Goal: Task Accomplishment & Management: Complete application form

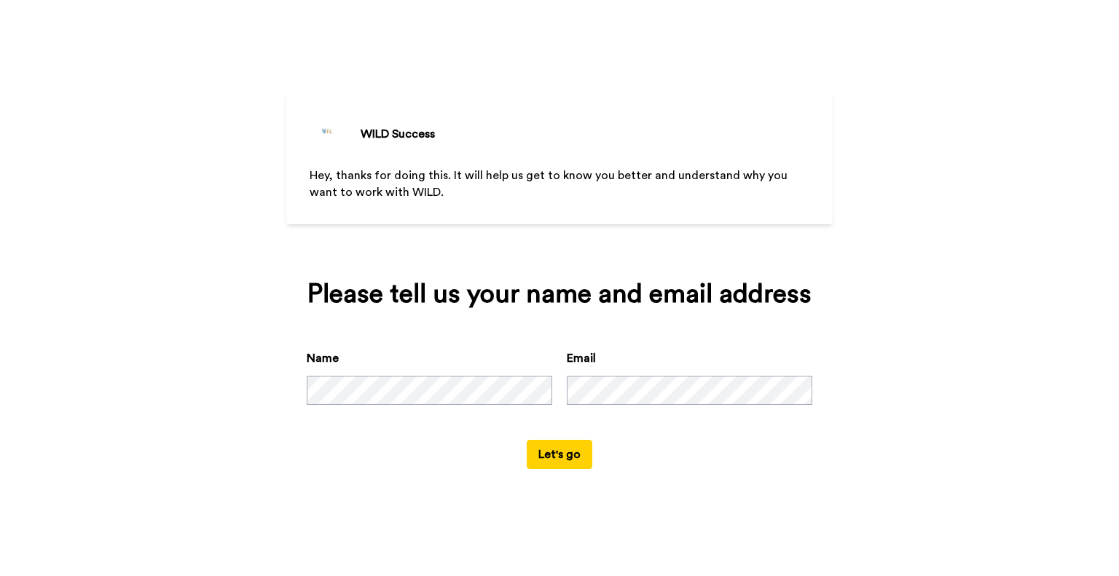
click at [564, 460] on button "Let's go" at bounding box center [560, 454] width 66 height 29
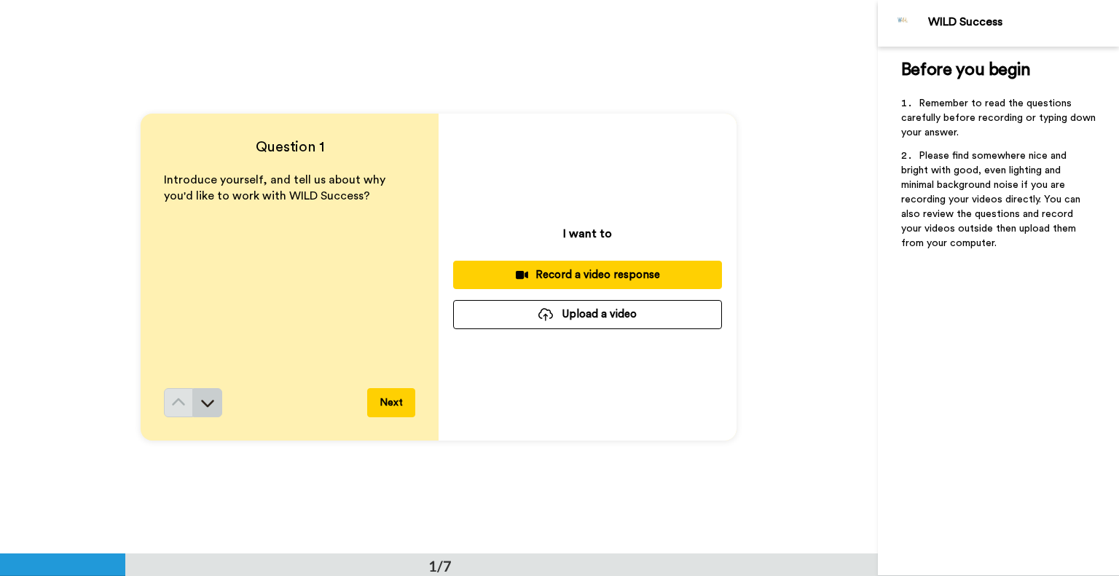
click at [208, 404] on icon at bounding box center [207, 402] width 15 height 15
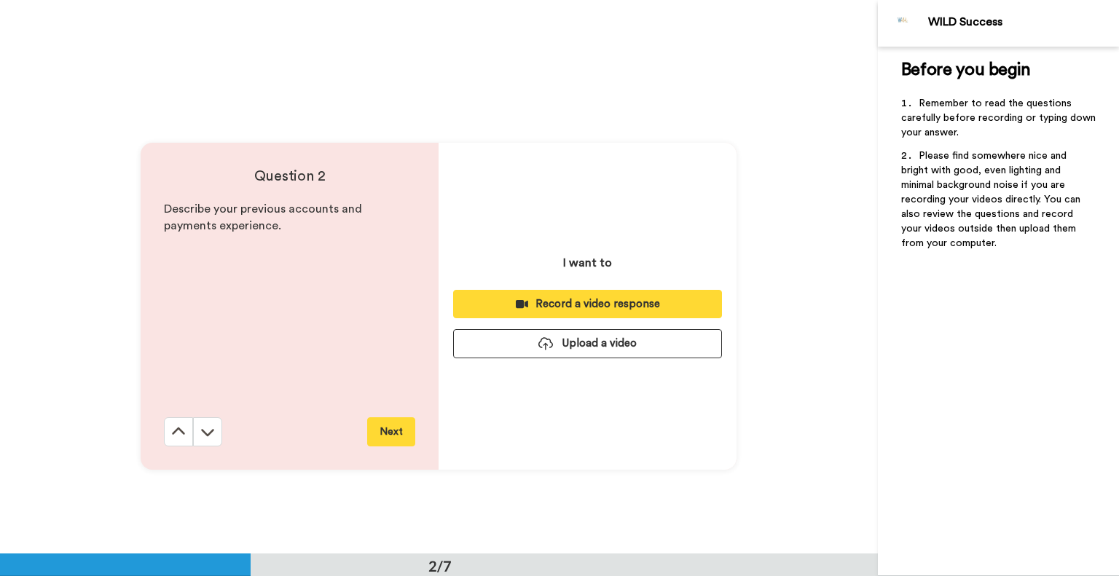
scroll to position [554, 0]
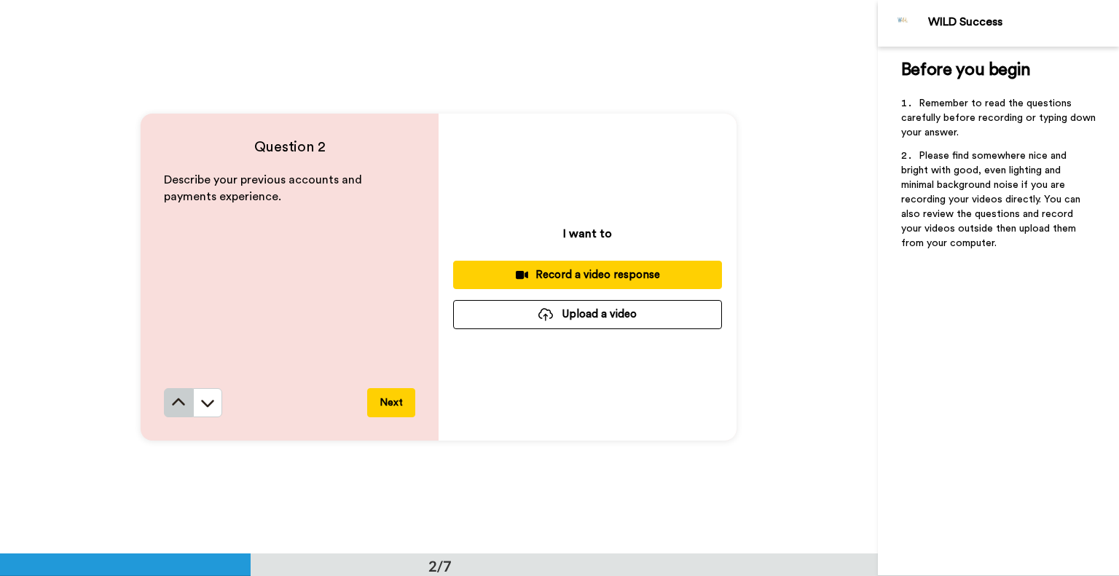
click at [175, 403] on icon at bounding box center [178, 402] width 15 height 15
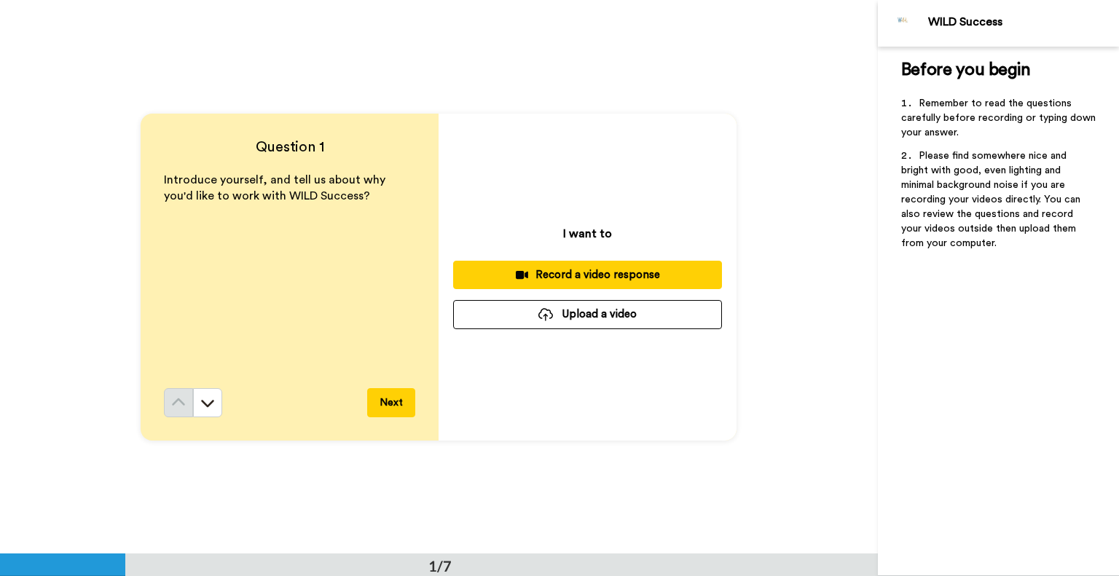
scroll to position [0, 0]
click at [609, 276] on div "Record a video response" at bounding box center [587, 274] width 245 height 15
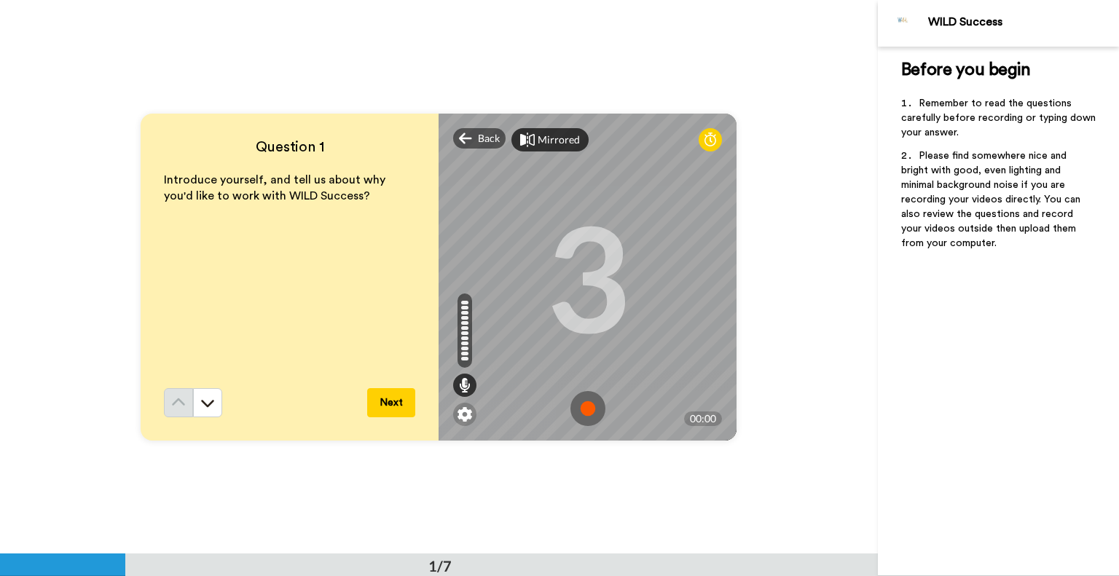
click at [558, 136] on div "Mirrored" at bounding box center [559, 140] width 42 height 15
click at [538, 141] on div "Mirror" at bounding box center [553, 140] width 31 height 15
click at [586, 413] on img at bounding box center [587, 408] width 35 height 35
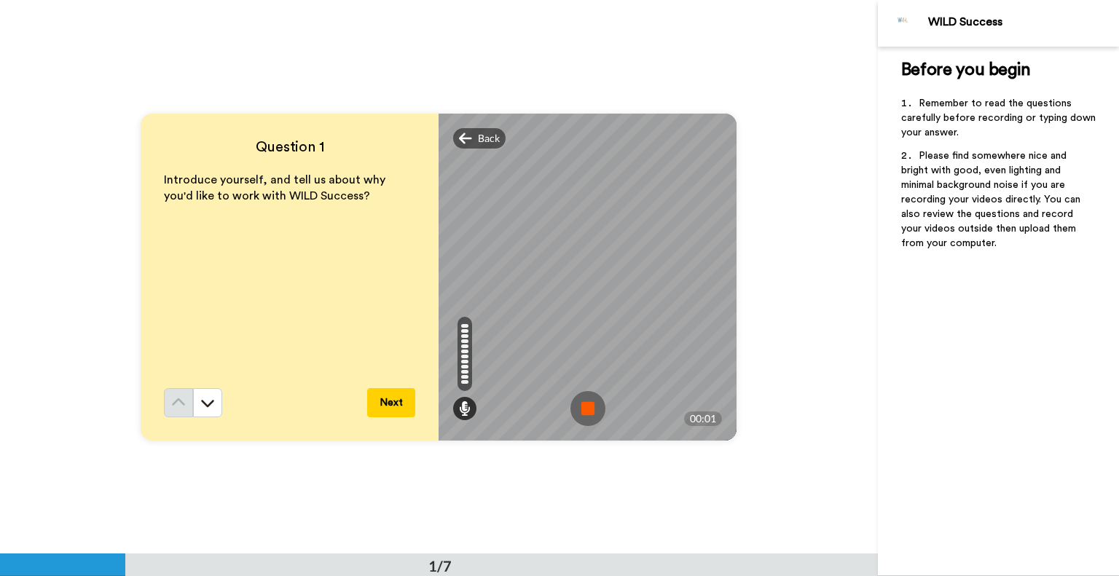
click at [578, 404] on img at bounding box center [587, 408] width 35 height 35
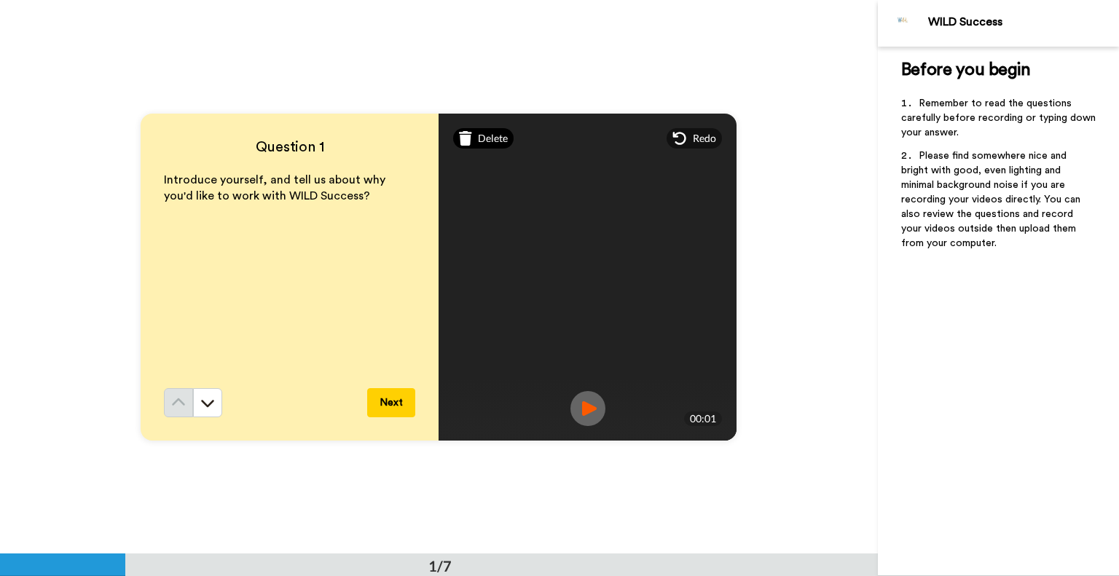
click at [481, 139] on span "Delete" at bounding box center [493, 138] width 30 height 15
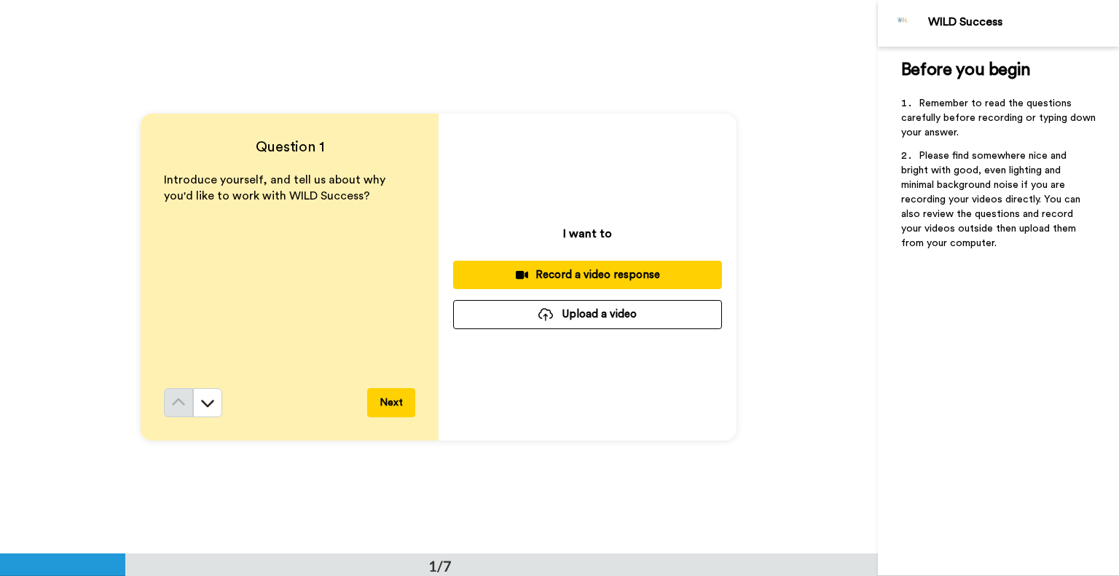
click at [594, 273] on div "Record a video response" at bounding box center [587, 274] width 245 height 15
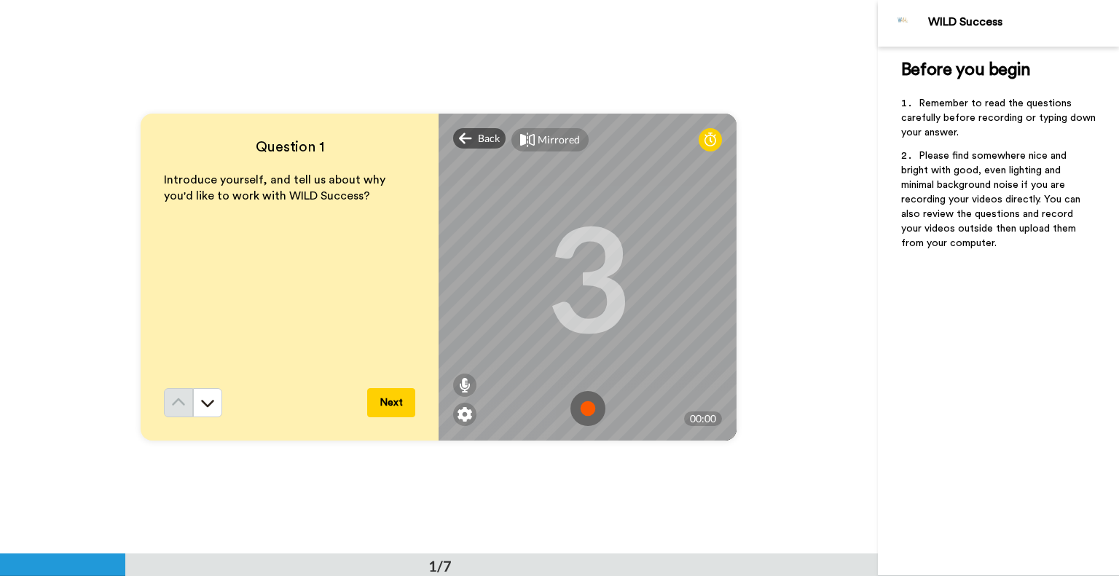
click at [586, 411] on img at bounding box center [587, 408] width 35 height 35
click at [575, 404] on img at bounding box center [587, 408] width 35 height 35
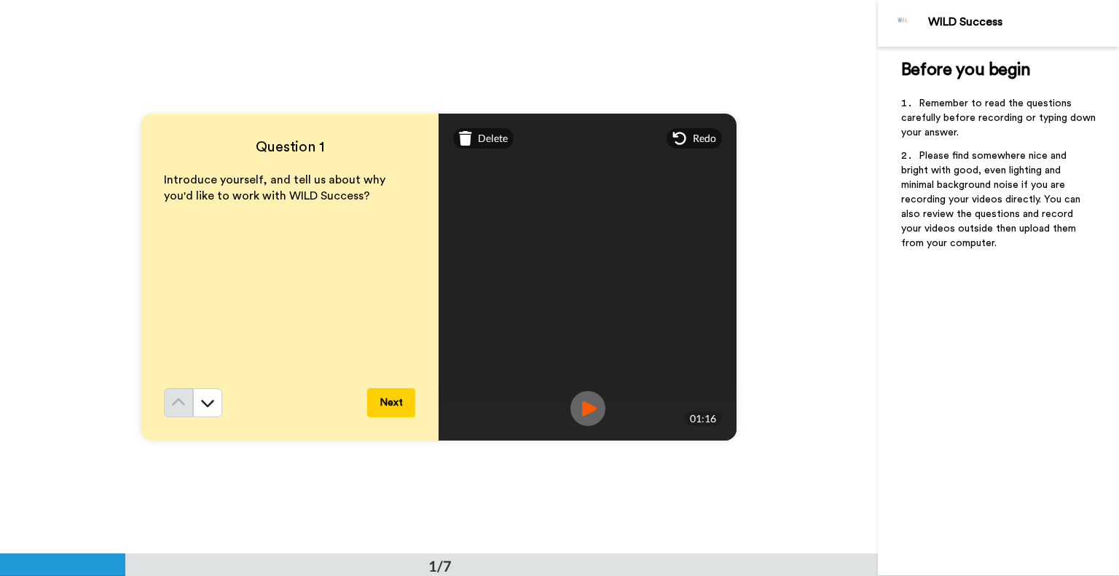
click at [383, 398] on button "Next" at bounding box center [391, 402] width 48 height 29
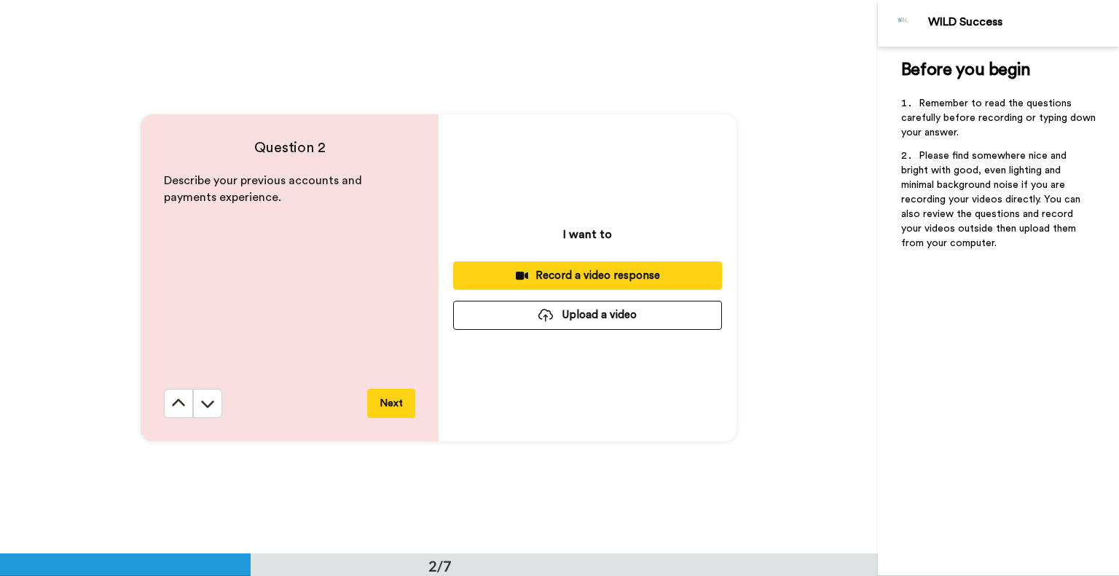
scroll to position [554, 0]
click at [578, 276] on div "Record a video response" at bounding box center [587, 274] width 245 height 15
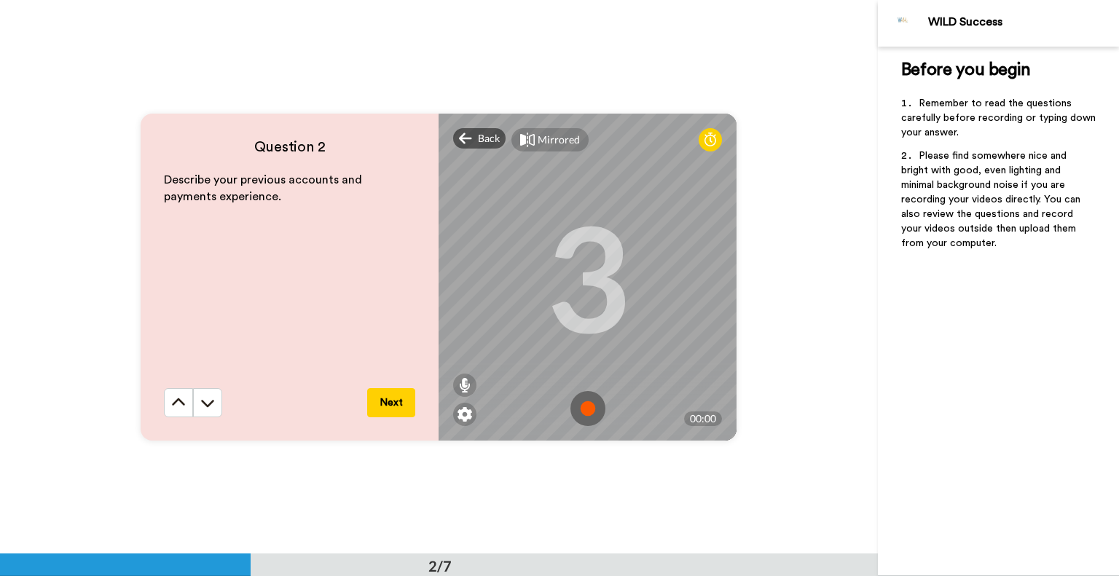
click at [582, 407] on img at bounding box center [587, 408] width 35 height 35
click at [578, 407] on img at bounding box center [587, 408] width 35 height 35
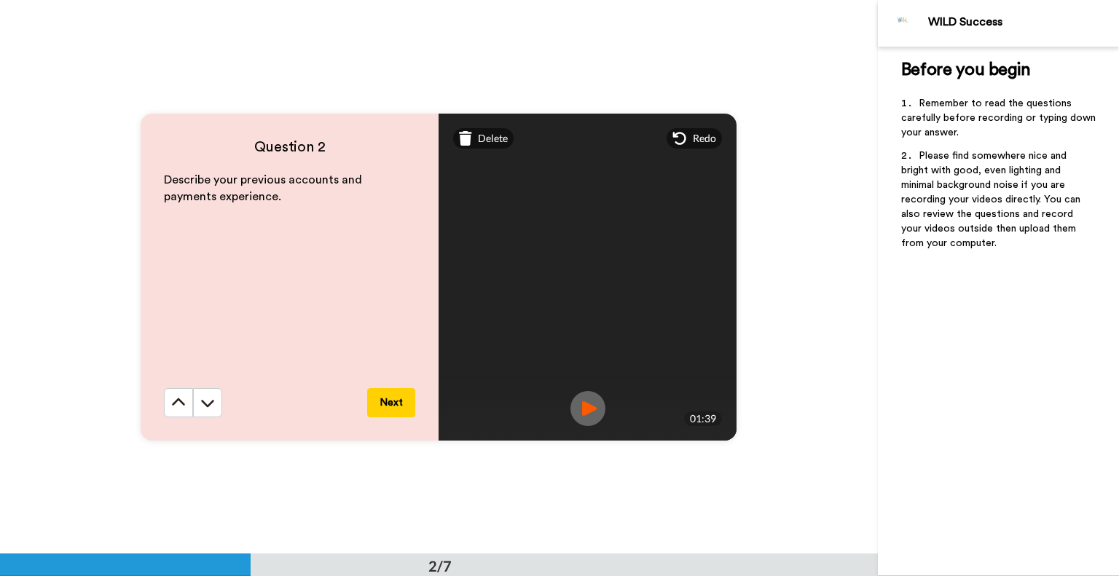
click at [385, 399] on button "Next" at bounding box center [391, 402] width 48 height 29
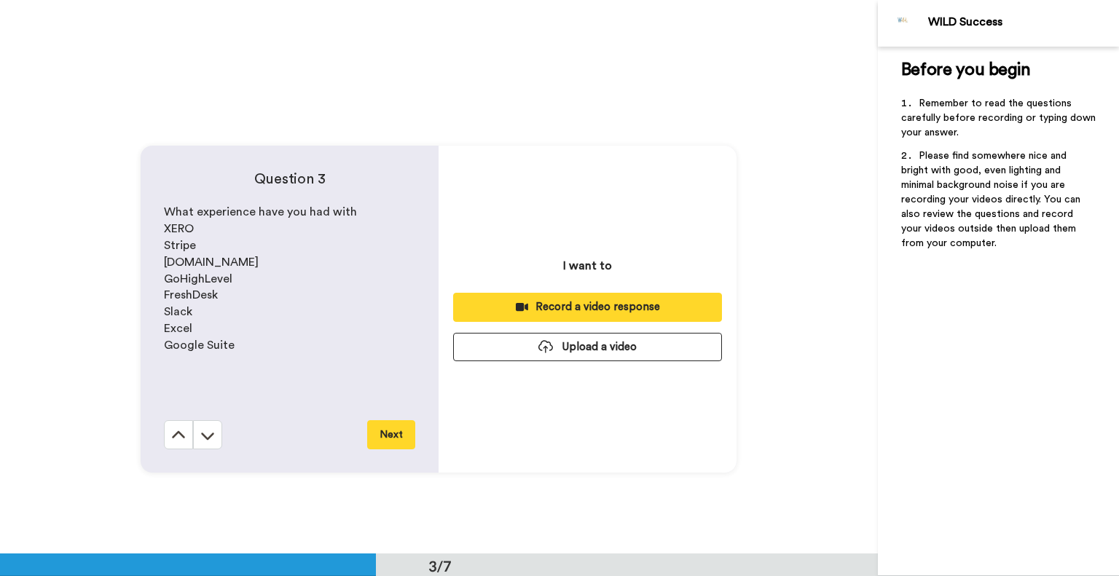
scroll to position [1107, 0]
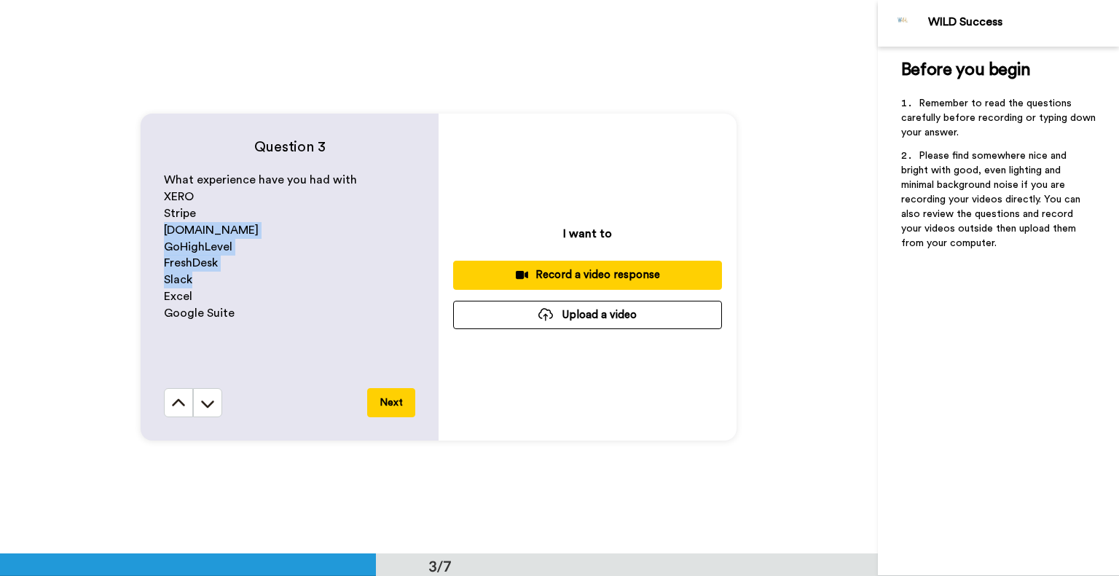
drag, startPoint x: 163, startPoint y: 228, endPoint x: 240, endPoint y: 278, distance: 92.1
click at [241, 279] on div "What experience have you had with XERO Stripe Circle.io GoHighLevel FreshDesk S…" at bounding box center [289, 280] width 251 height 216
copy div "Circle.io GoHighLevel FreshDesk Slack"
click at [590, 276] on div "Record a video response" at bounding box center [587, 274] width 245 height 15
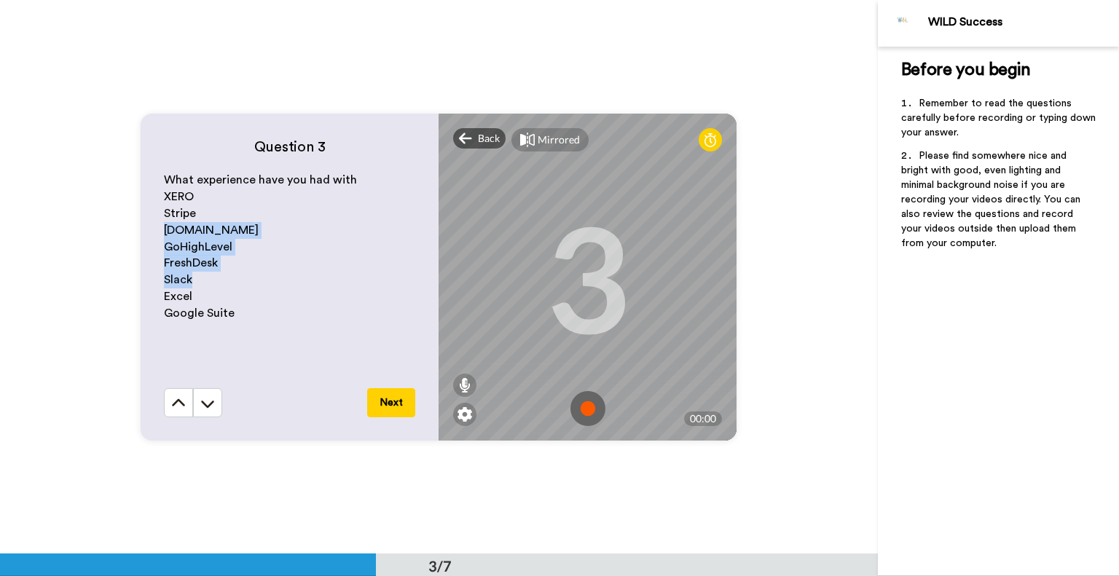
click at [586, 405] on img at bounding box center [587, 408] width 35 height 35
click at [583, 405] on img at bounding box center [587, 408] width 35 height 35
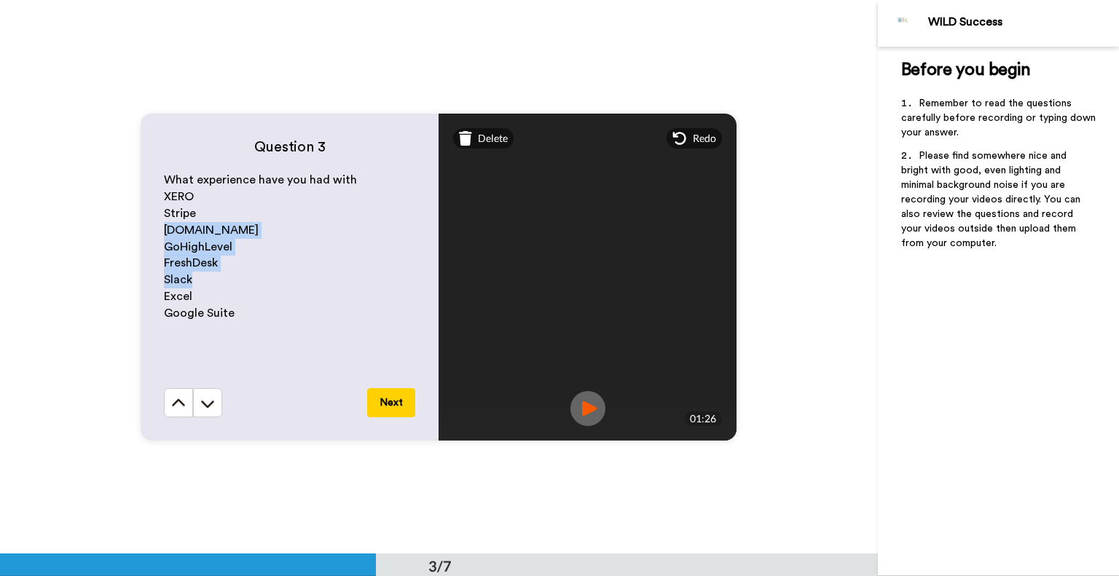
click at [390, 398] on button "Next" at bounding box center [391, 402] width 48 height 29
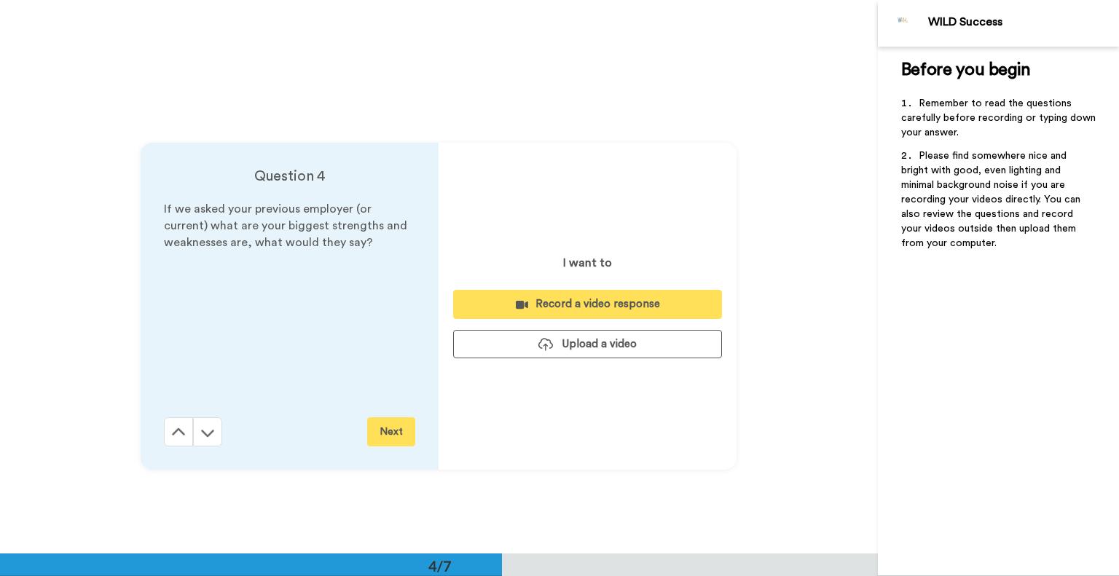
scroll to position [1662, 0]
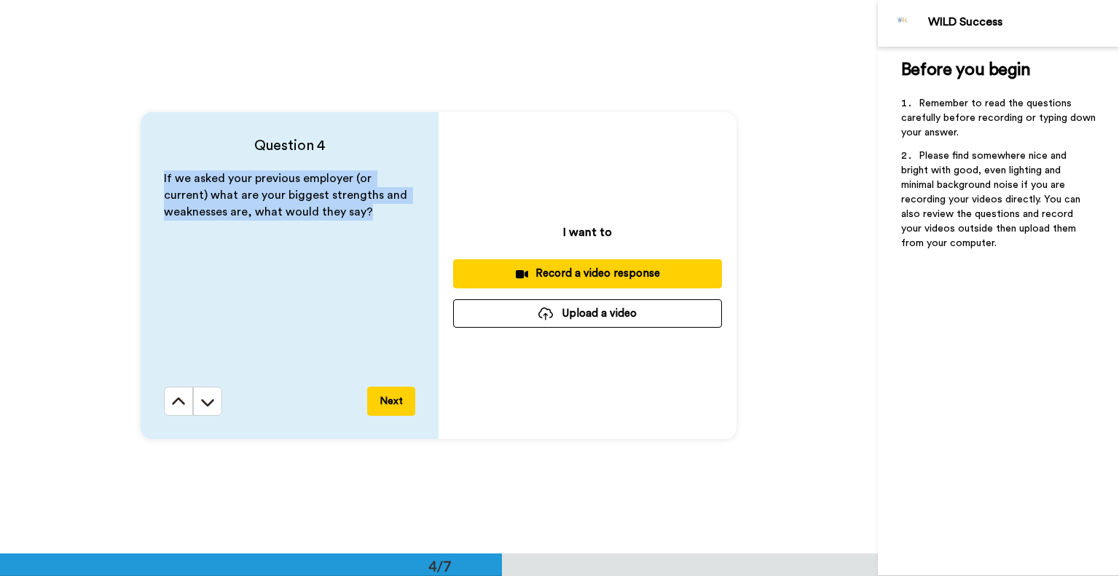
drag, startPoint x: 160, startPoint y: 178, endPoint x: 399, endPoint y: 238, distance: 246.4
click at [399, 238] on div "If we asked your previous employer (or current) what are your biggest strengths…" at bounding box center [289, 278] width 251 height 216
copy span "If we asked your previous employer (or current) what are your biggest strengths…"
click at [568, 270] on div "Record a video response" at bounding box center [587, 273] width 245 height 15
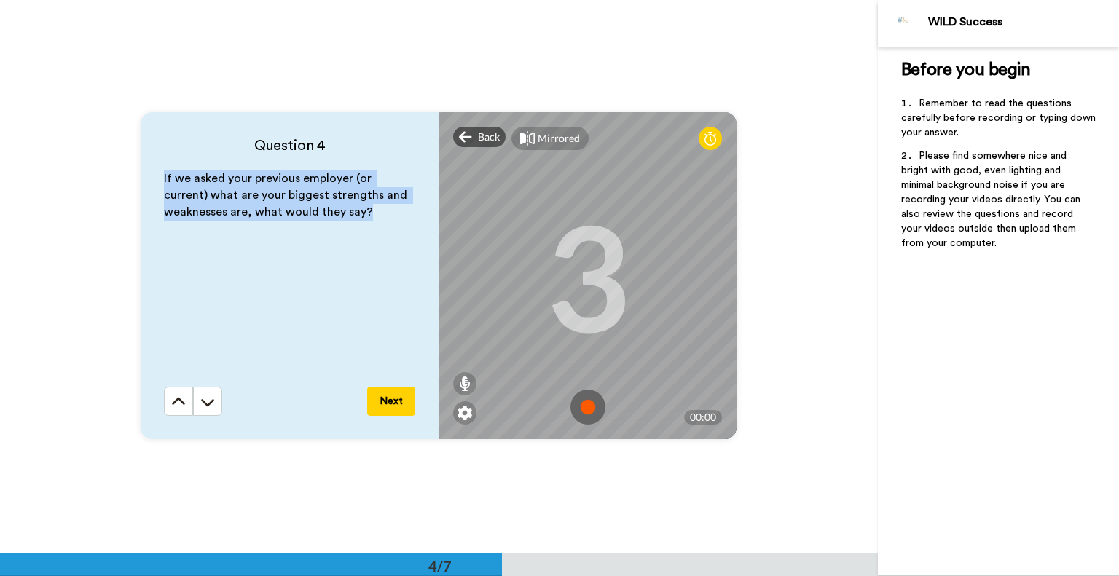
click at [581, 405] on img at bounding box center [587, 407] width 35 height 35
click at [582, 410] on img at bounding box center [587, 407] width 35 height 35
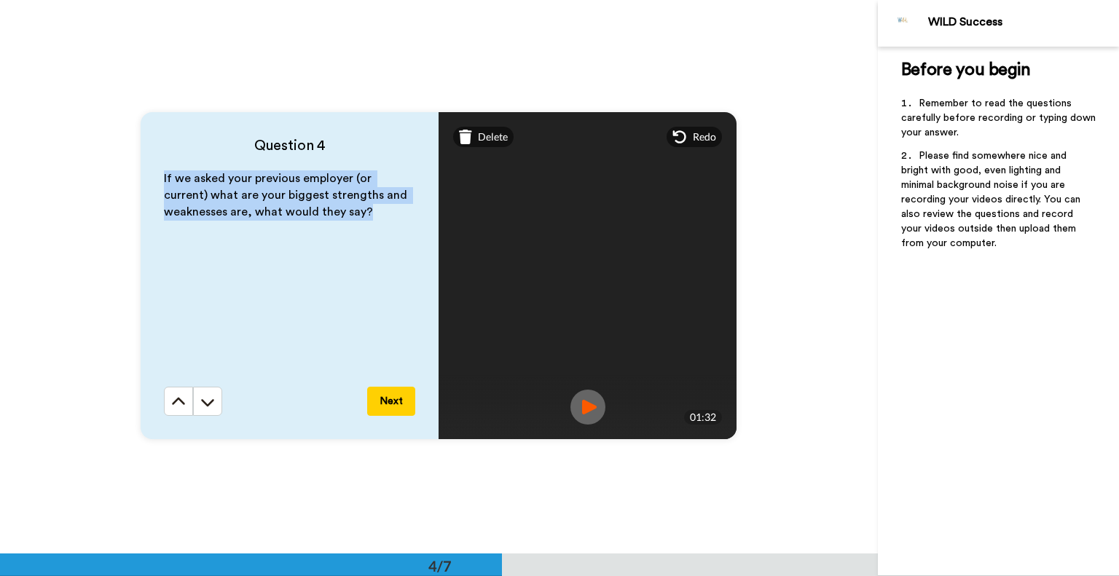
click at [394, 401] on button "Next" at bounding box center [391, 401] width 48 height 29
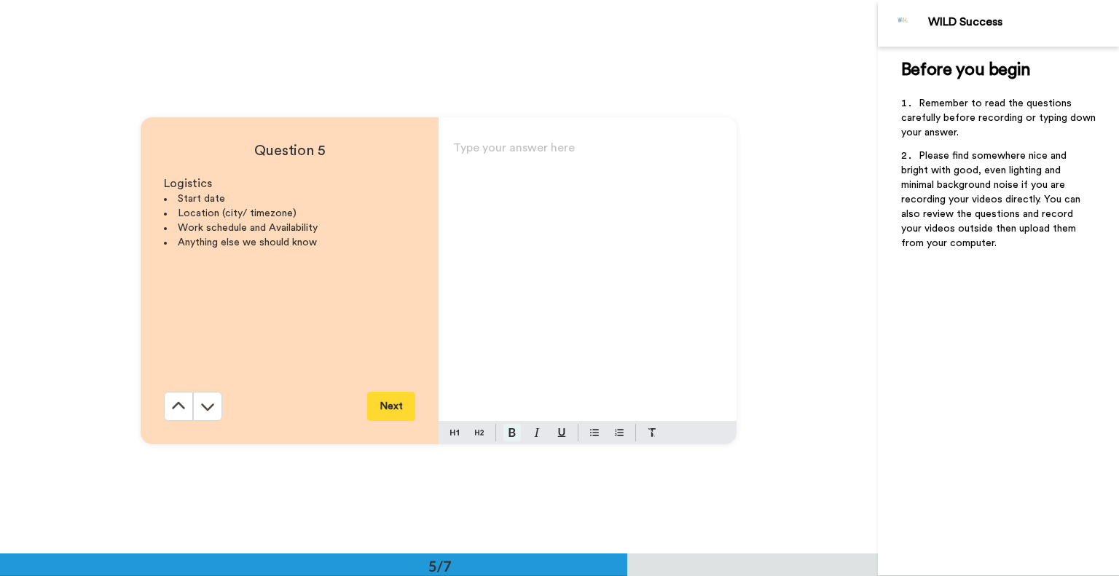
scroll to position [2216, 0]
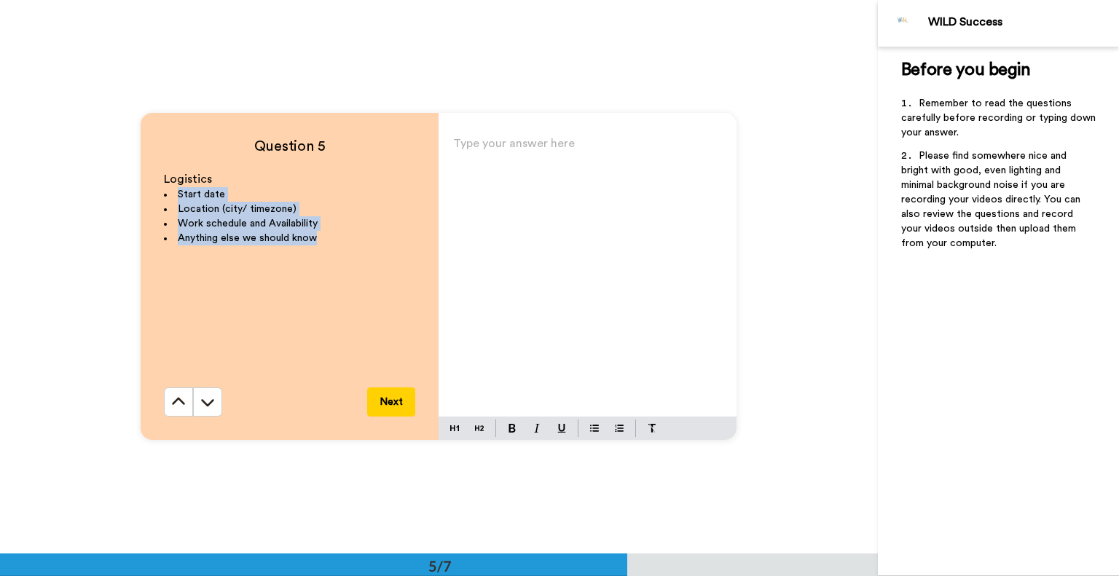
drag, startPoint x: 172, startPoint y: 190, endPoint x: 312, endPoint y: 247, distance: 150.9
click at [314, 257] on div "Logistics Start date Location (city/ timezone) Work schedule and Availability A…" at bounding box center [289, 279] width 251 height 216
copy ul "Start date Location (city/ timezone) Work schedule and Availability Anything el…"
click at [458, 146] on p "Type your answer here ﻿" at bounding box center [587, 149] width 269 height 20
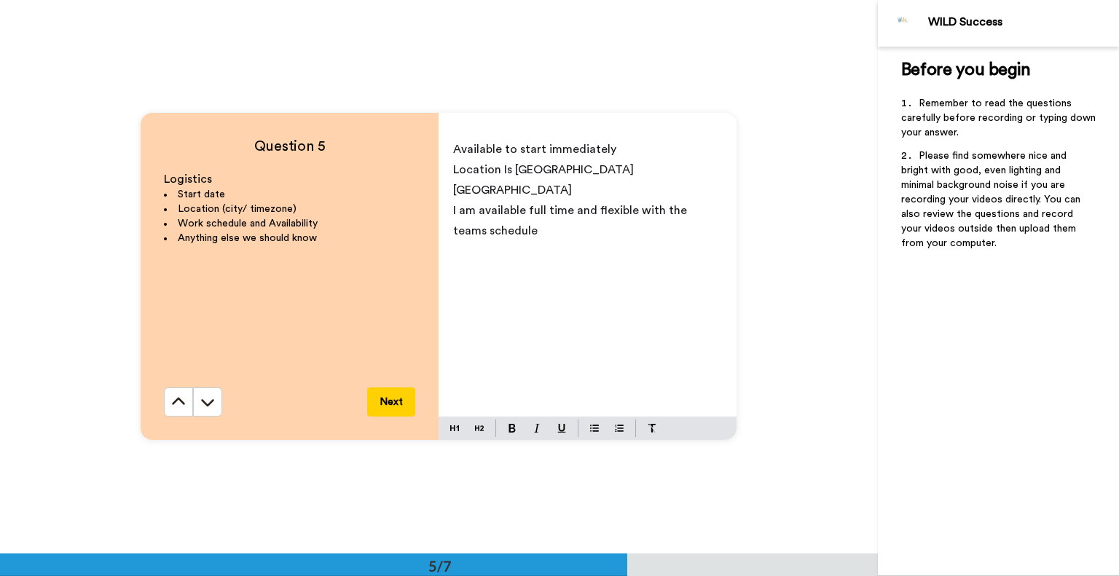
click at [590, 205] on span "I am available full time and flexible with the teams schedule" at bounding box center [571, 221] width 237 height 32
click at [469, 210] on span "I am available full time and can adapt flexible with the teams schedule" at bounding box center [576, 221] width 246 height 32
click at [555, 213] on p "I am available full time and flexible. I can adapt to the teams schedule" at bounding box center [587, 220] width 269 height 41
click at [504, 212] on span "I am available full time and flexible. I can adapt to the teams schedule!" at bounding box center [582, 221] width 258 height 32
click at [607, 209] on p "I am available full time and flexible. I can adapt to the teams preferred sched…" at bounding box center [587, 220] width 269 height 41
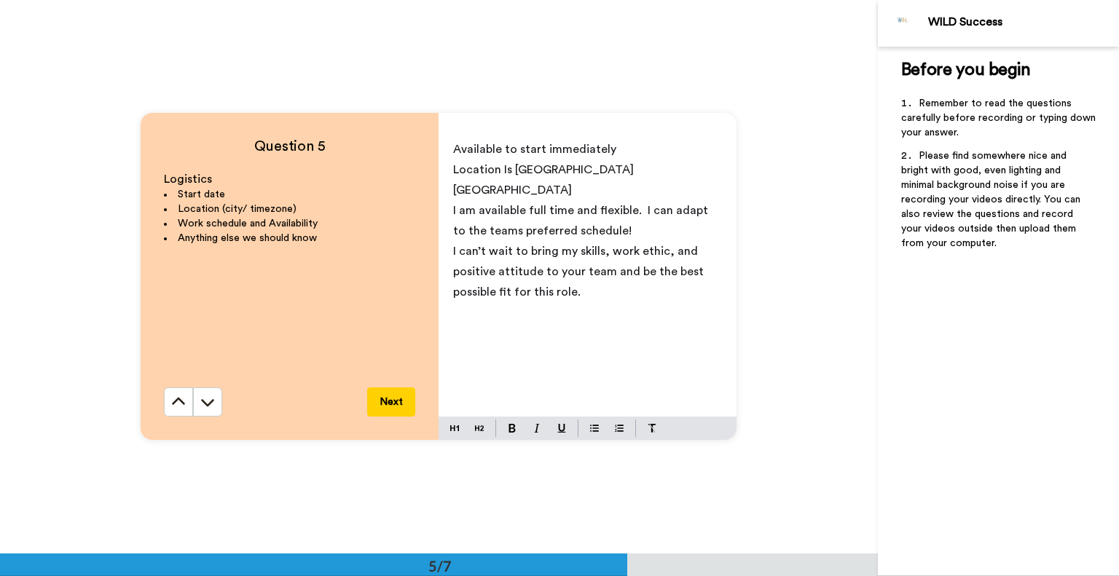
click at [396, 402] on button "Next" at bounding box center [391, 401] width 48 height 29
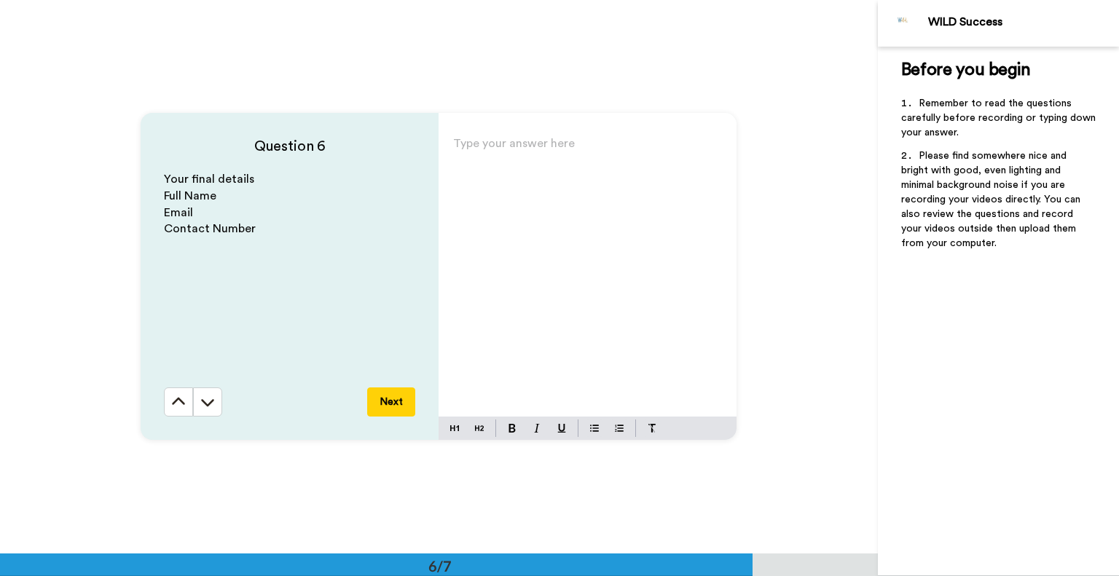
scroll to position [2770, 0]
click at [468, 142] on p "Type your answer here ﻿" at bounding box center [587, 148] width 269 height 20
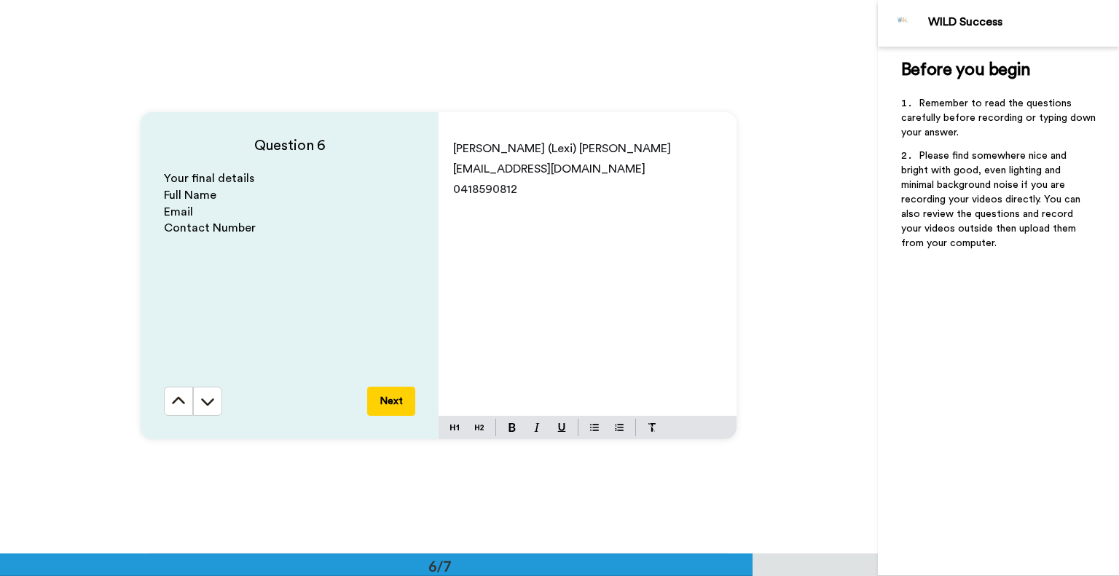
click at [398, 398] on button "Next" at bounding box center [391, 401] width 48 height 29
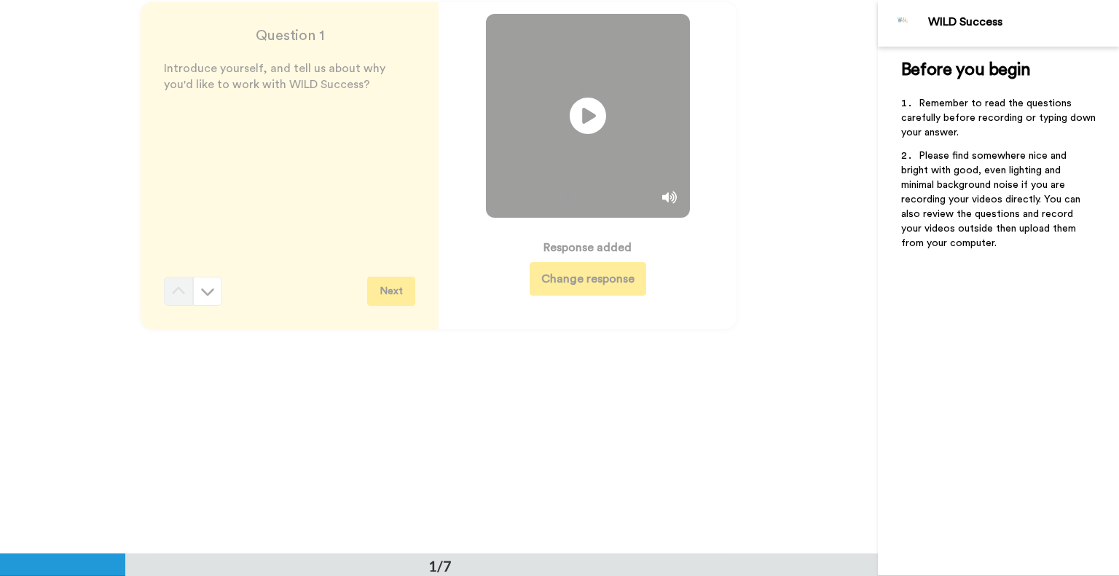
scroll to position [0, 0]
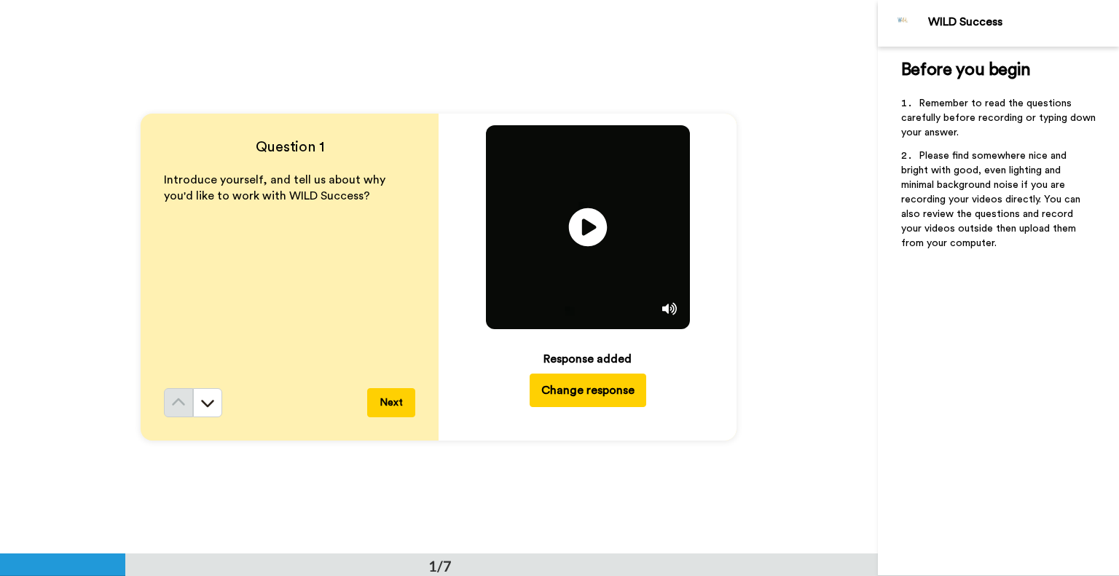
click at [580, 227] on icon "Play/Pause" at bounding box center [588, 226] width 39 height 69
click at [577, 260] on icon "Play/Pause" at bounding box center [588, 226] width 39 height 69
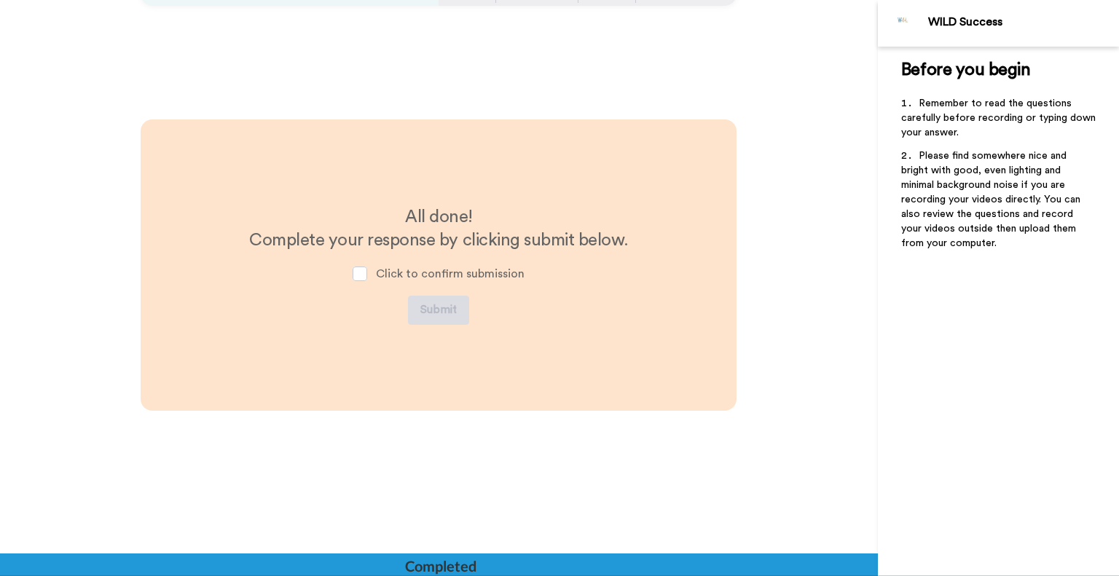
scroll to position [3205, 0]
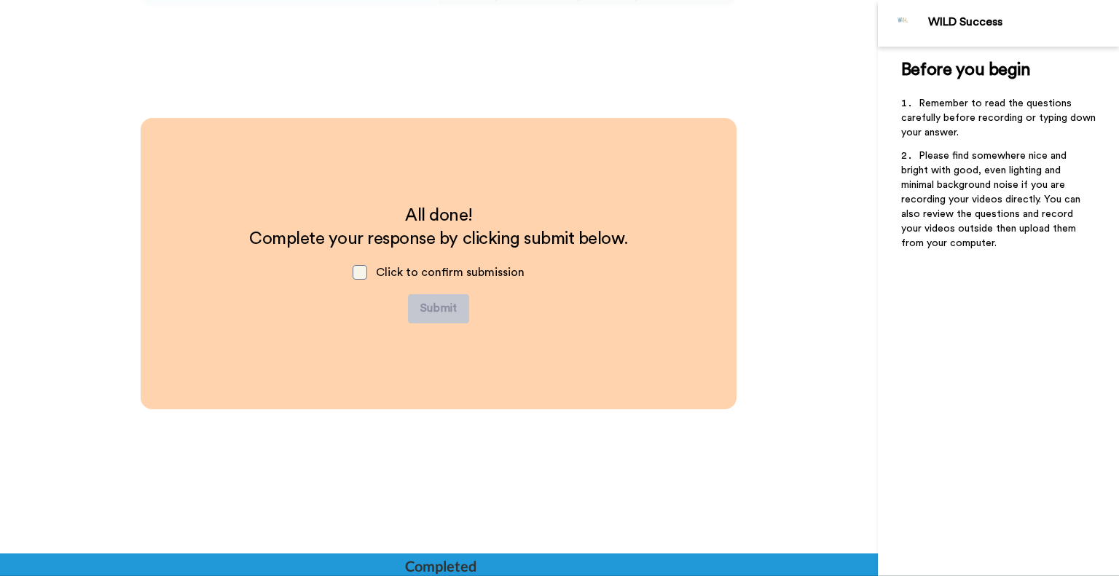
click at [358, 272] on span at bounding box center [360, 272] width 15 height 15
click at [434, 310] on button "Submit" at bounding box center [438, 308] width 61 height 29
